Goal: Transaction & Acquisition: Obtain resource

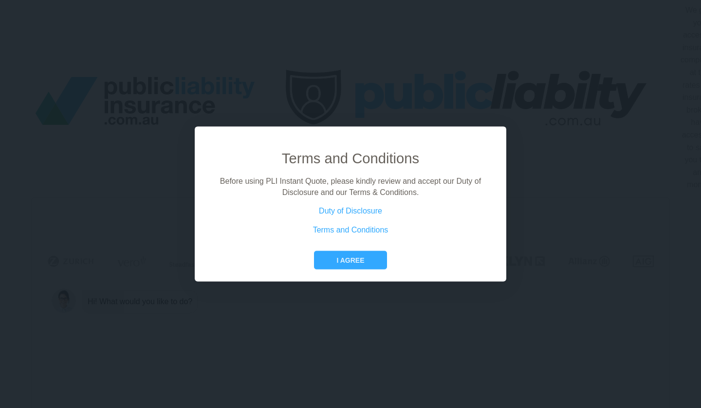
scroll to position [0, 44]
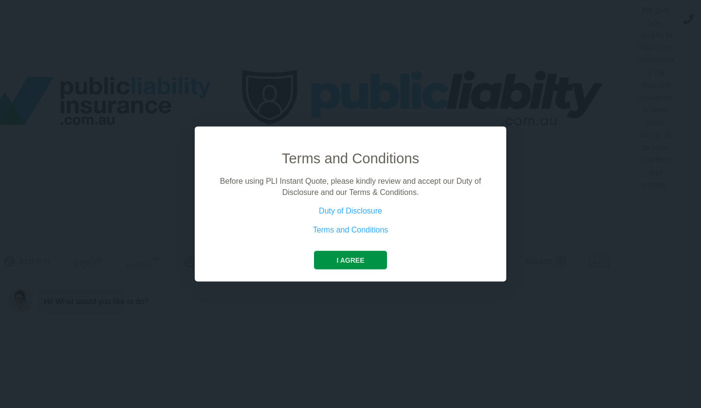
click at [361, 264] on button "I agree" at bounding box center [350, 260] width 73 height 19
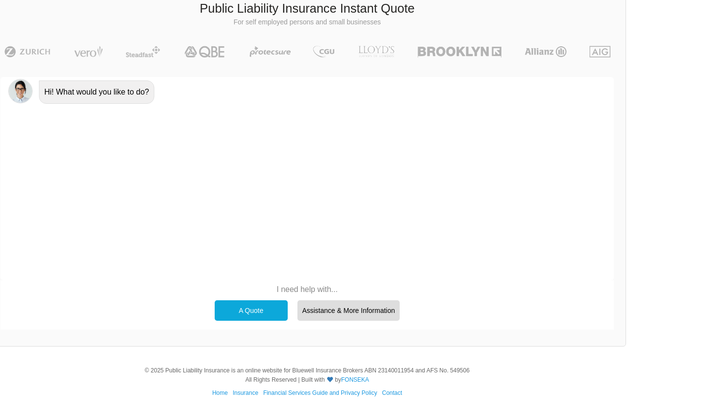
scroll to position [208, 43]
click at [265, 312] on div "A Quote" at bounding box center [251, 311] width 73 height 20
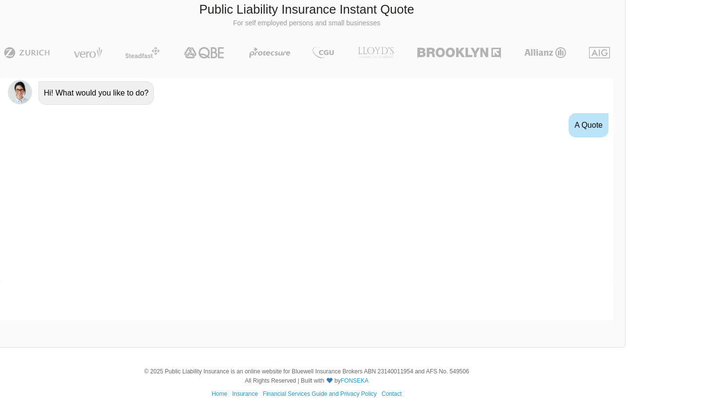
scroll to position [79, 0]
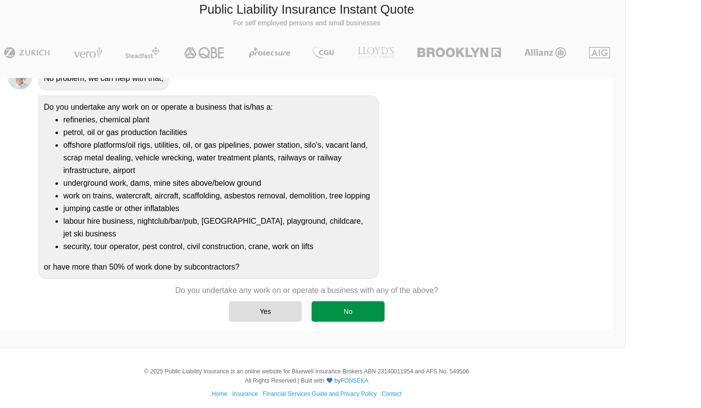
click at [331, 308] on div "No" at bounding box center [348, 311] width 73 height 20
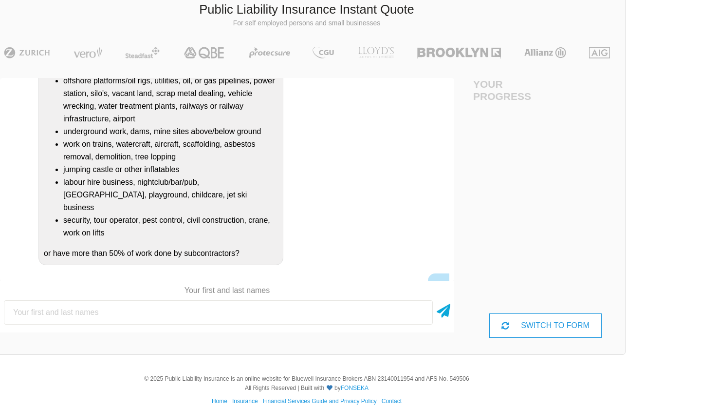
scroll to position [223, 0]
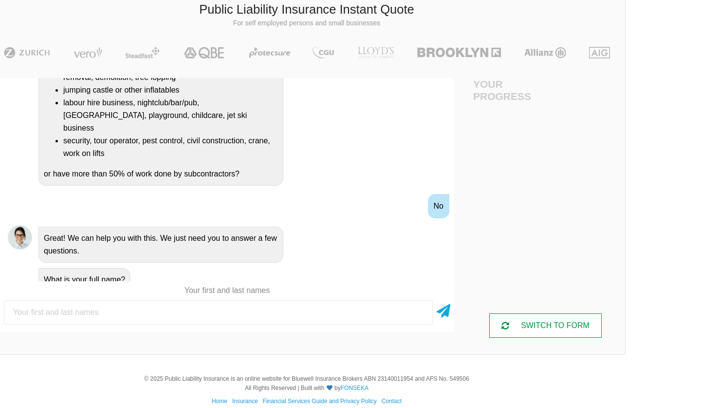
click at [544, 314] on div "SWITCH TO FORM" at bounding box center [546, 325] width 113 height 24
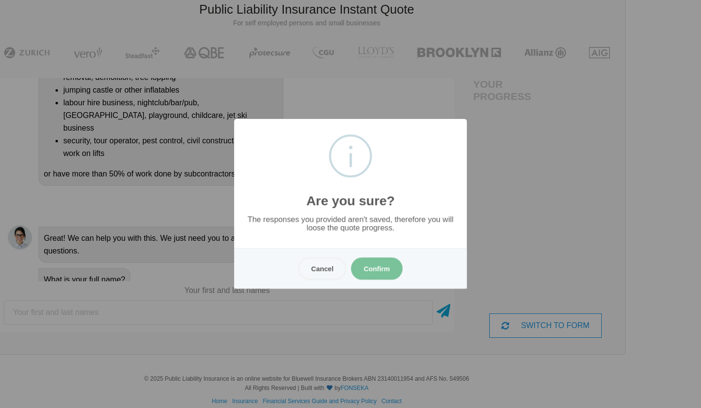
click at [380, 268] on button "Confirm" at bounding box center [377, 268] width 52 height 22
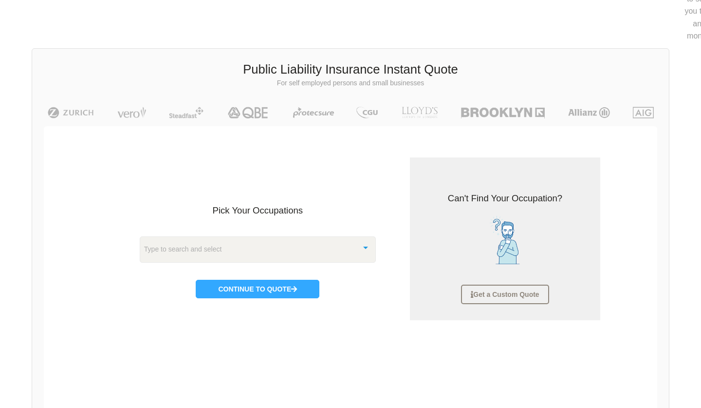
scroll to position [156, 0]
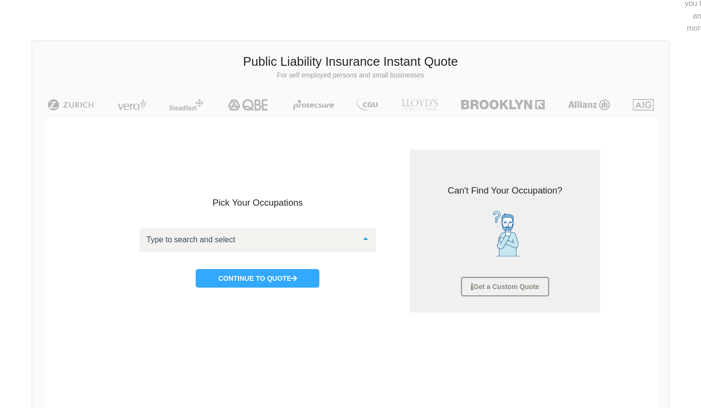
click at [360, 245] on div at bounding box center [258, 239] width 236 height 23
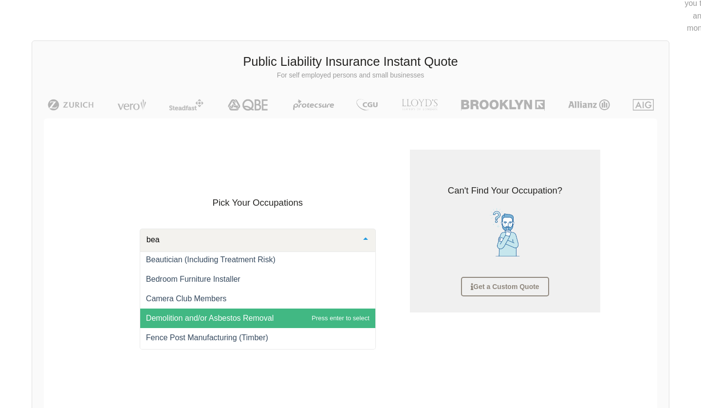
scroll to position [0, 0]
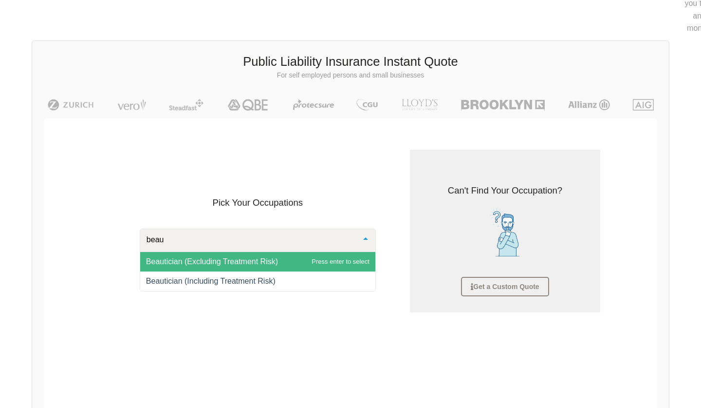
type input "beaut"
click at [242, 257] on span "Beautician (Excluding Treatment Risk)" at bounding box center [212, 261] width 132 height 8
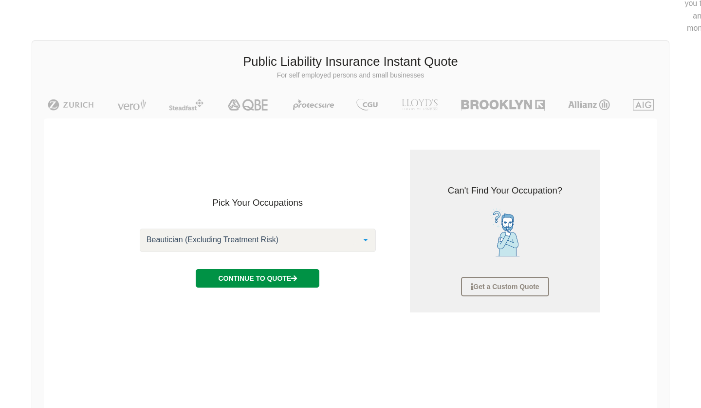
click at [245, 273] on button "Continue to Quote" at bounding box center [258, 278] width 124 height 19
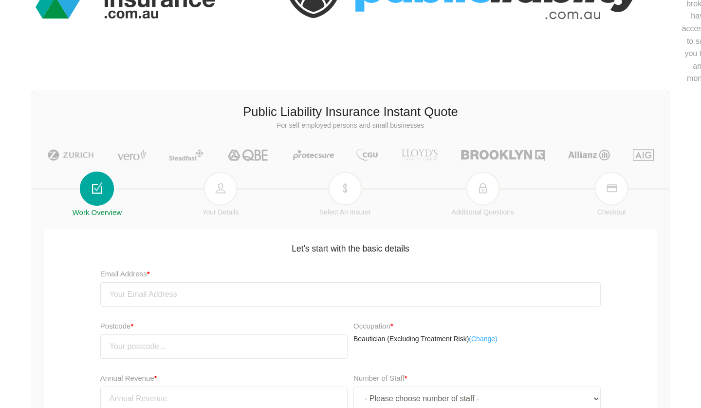
scroll to position [105, 0]
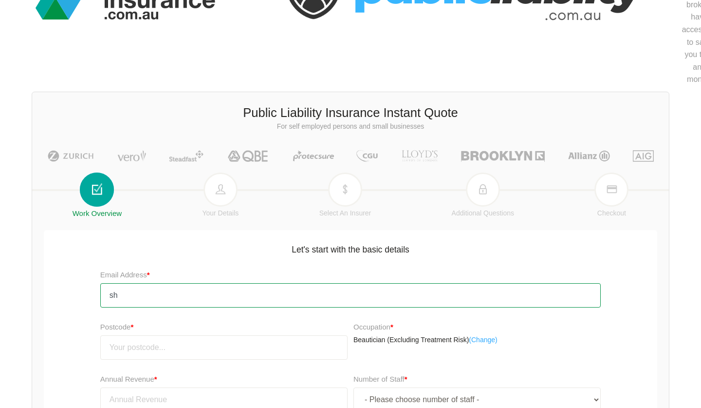
type input "s"
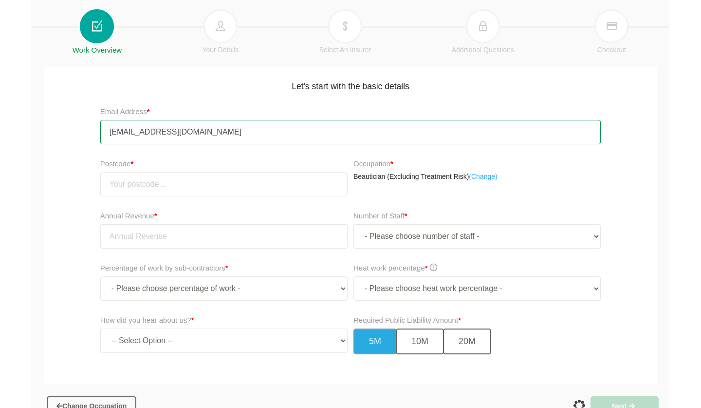
scroll to position [268, 0]
type input "[EMAIL_ADDRESS][DOMAIN_NAME]"
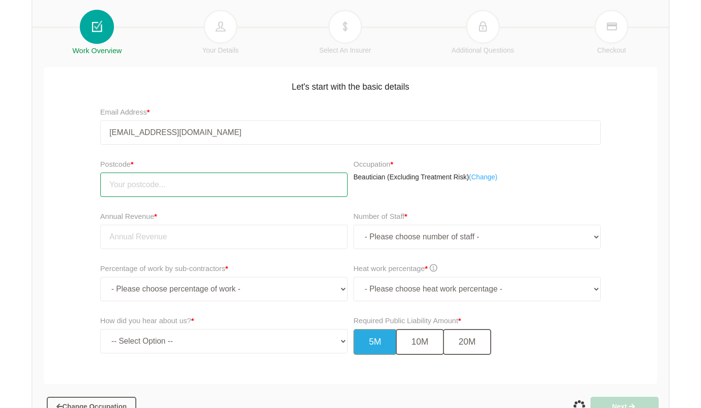
click at [152, 180] on input "number" at bounding box center [223, 184] width 247 height 24
type input "3996"
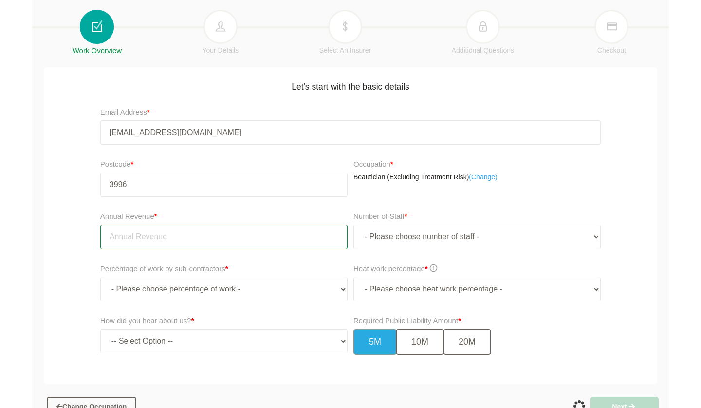
click at [134, 234] on input "tel" at bounding box center [223, 237] width 247 height 24
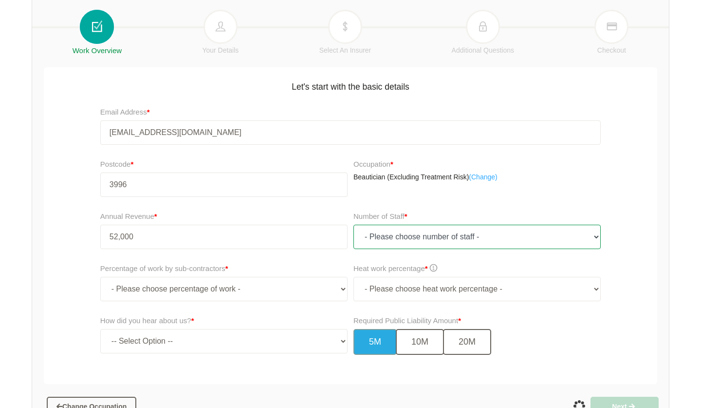
type input "52,000.00"
select select "1"
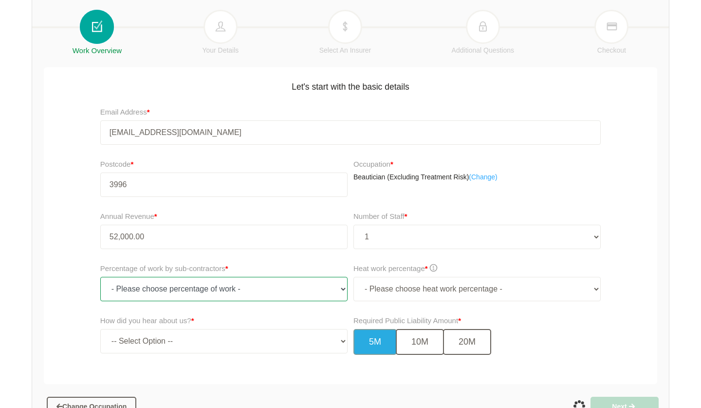
select select "0"
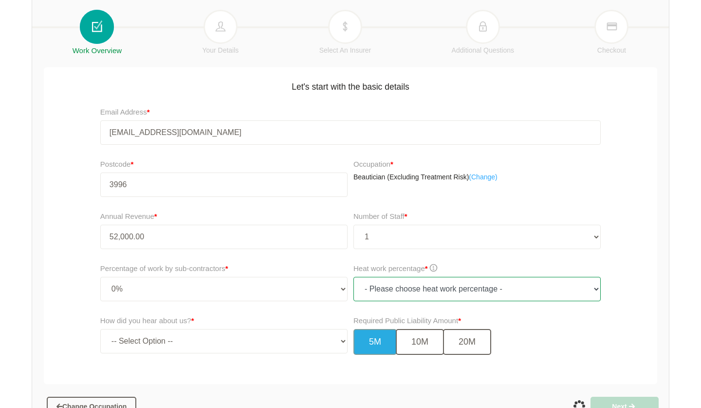
select select "0"
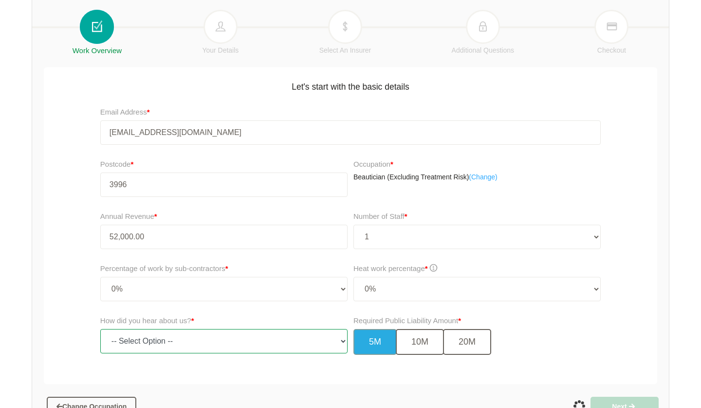
select select "other"
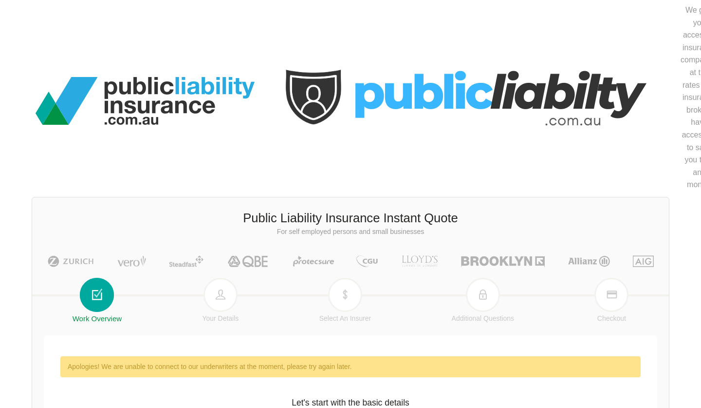
scroll to position [0, 0]
